Goal: Task Accomplishment & Management: Manage account settings

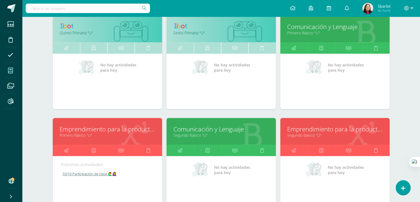
scroll to position [394, 0]
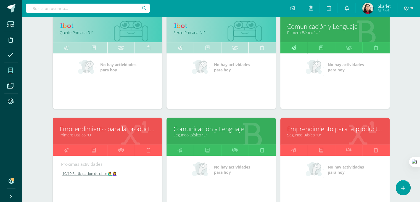
click at [295, 47] on icon at bounding box center [293, 47] width 5 height 11
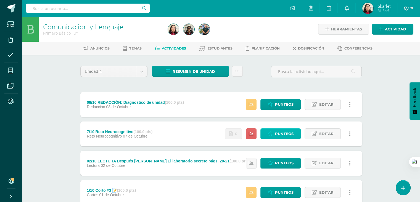
click at [285, 134] on span "Punteos" at bounding box center [284, 133] width 18 height 10
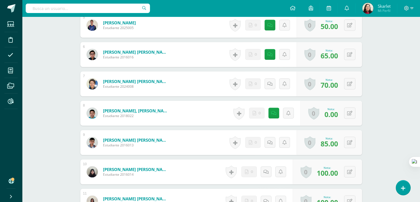
scroll to position [301, 0]
click at [355, 111] on div "0 Logros Logros obtenidos Aún no hay logros agregados Nota: 0.00" at bounding box center [331, 112] width 62 height 25
click at [352, 111] on button at bounding box center [354, 113] width 12 height 12
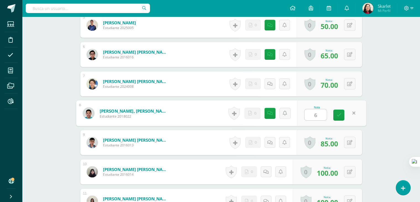
type input "65"
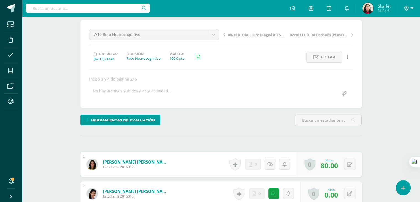
scroll to position [0, 0]
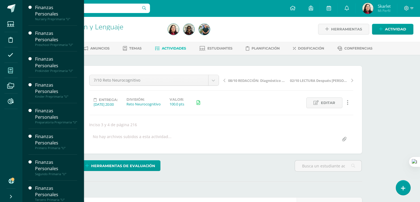
click at [10, 70] on icon at bounding box center [10, 71] width 5 height 6
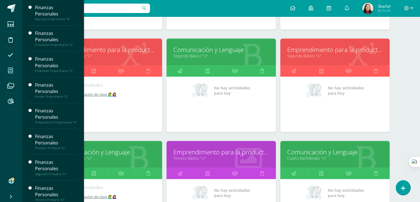
scroll to position [470, 0]
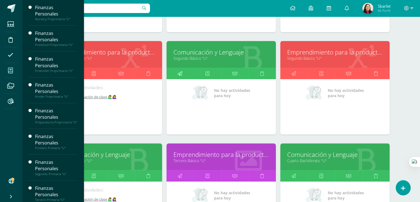
click at [180, 74] on icon at bounding box center [180, 73] width 5 height 11
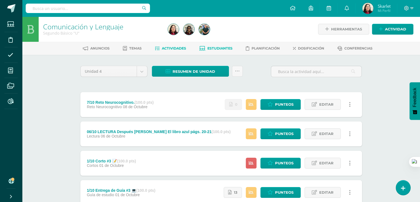
click at [216, 50] on span "Estudiantes" at bounding box center [219, 48] width 25 height 4
click at [215, 48] on span "Estudiantes" at bounding box center [219, 48] width 25 height 4
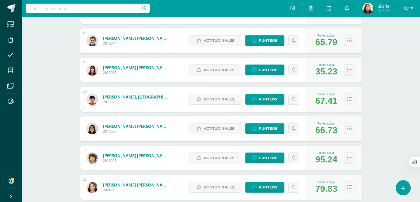
scroll to position [298, 0]
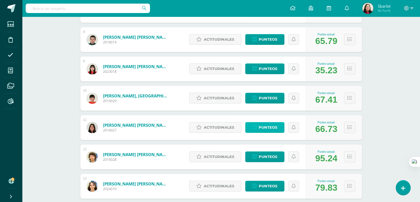
click at [267, 123] on span "Punteos" at bounding box center [268, 127] width 18 height 10
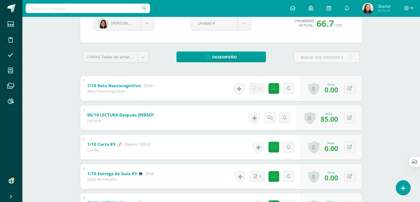
scroll to position [75, 0]
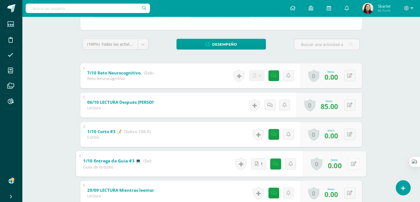
click at [348, 163] on button at bounding box center [354, 164] width 12 height 12
type input "65"
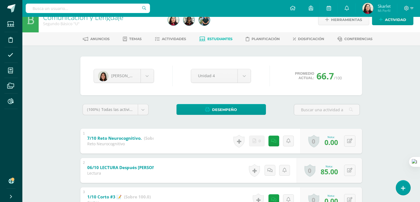
scroll to position [0, 0]
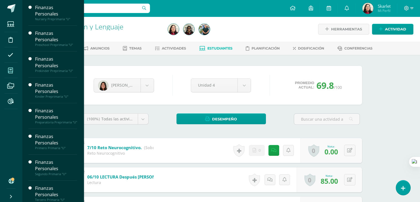
click at [9, 68] on icon at bounding box center [10, 71] width 5 height 6
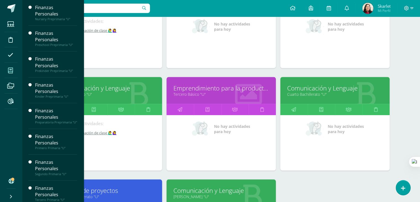
scroll to position [537, 0]
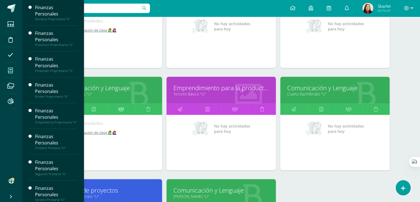
click at [120, 108] on icon at bounding box center [121, 109] width 6 height 11
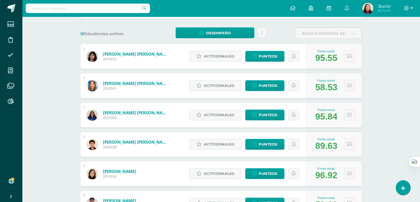
scroll to position [76, 0]
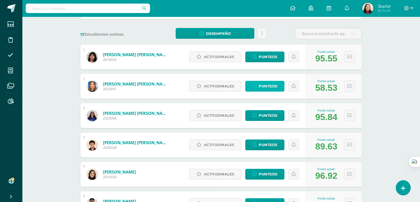
click at [266, 85] on span "Punteos" at bounding box center [268, 86] width 18 height 10
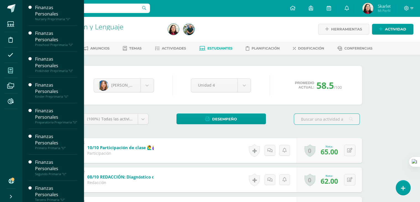
click at [6, 68] on span at bounding box center [10, 70] width 12 height 12
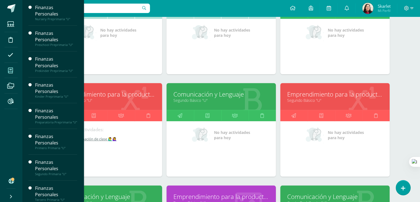
scroll to position [428, 0]
click at [231, 111] on link at bounding box center [234, 115] width 27 height 11
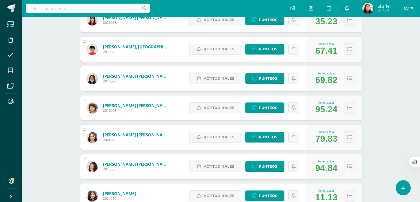
scroll to position [347, 0]
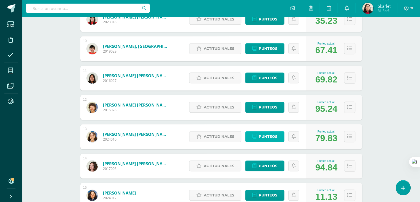
click at [272, 138] on span "Punteos" at bounding box center [268, 136] width 18 height 10
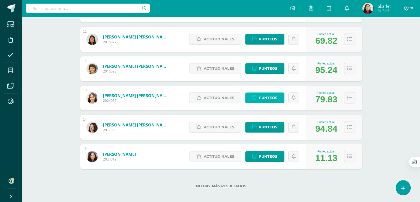
scroll to position [390, 0]
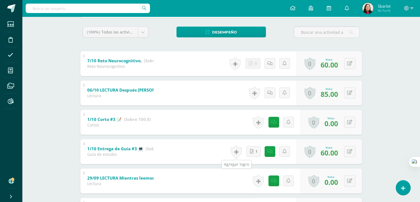
scroll to position [86, 0]
